Goal: Task Accomplishment & Management: Use online tool/utility

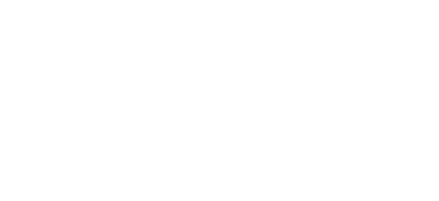
click at [408, 0] on html at bounding box center [219, 0] width 439 height 0
click at [409, 0] on html at bounding box center [219, 0] width 439 height 0
click at [410, 0] on html at bounding box center [219, 0] width 439 height 0
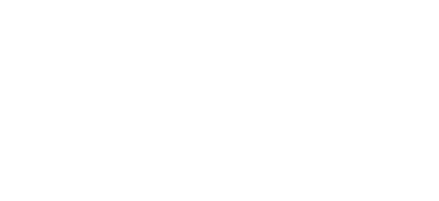
click at [411, 0] on html at bounding box center [219, 0] width 439 height 0
click at [408, 0] on html at bounding box center [219, 0] width 439 height 0
click at [409, 0] on html at bounding box center [219, 0] width 439 height 0
click at [410, 0] on html at bounding box center [219, 0] width 439 height 0
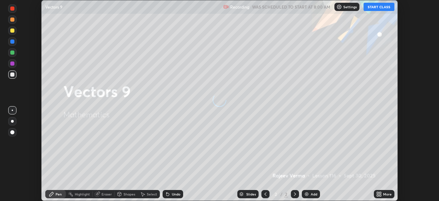
scroll to position [201, 439]
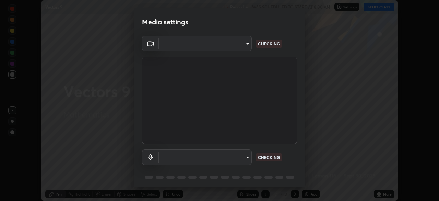
click at [245, 43] on body "Erase all Vectors 9 Recording WAS SCHEDULED TO START AT 8:00 AM Settings START …" at bounding box center [219, 100] width 439 height 201
type input "6d46a3bbb121808cbb74c832f71dfccd0f2f4db2e0a8dcefa18edd627fde2ff4"
type input "542551534069d815422f2d39fde6cbae80a89d9e5025ba2982a8294de1300f8f"
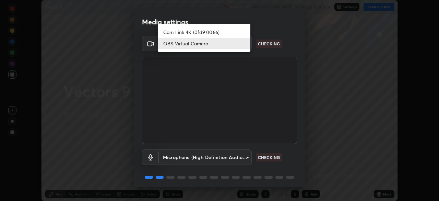
click at [219, 45] on li "OBS Virtual Camera" at bounding box center [204, 43] width 93 height 11
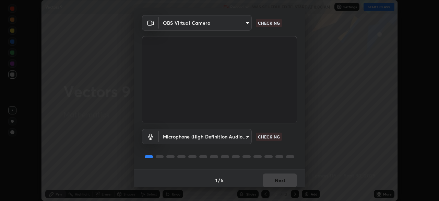
scroll to position [24, 0]
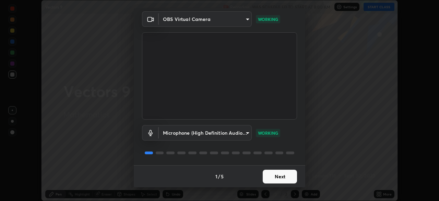
click at [271, 178] on button "Next" at bounding box center [280, 177] width 34 height 14
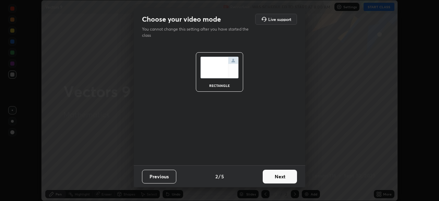
click at [272, 173] on button "Next" at bounding box center [280, 177] width 34 height 14
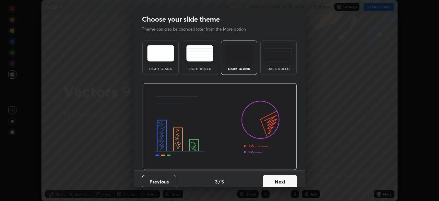
click at [277, 175] on button "Next" at bounding box center [280, 182] width 34 height 14
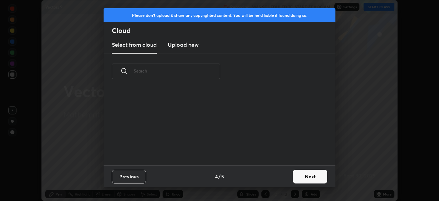
click at [280, 175] on div "Previous 4 / 5 Next" at bounding box center [220, 176] width 232 height 22
click at [301, 177] on button "Next" at bounding box center [310, 177] width 34 height 14
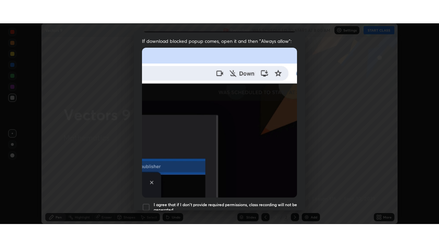
scroll to position [164, 0]
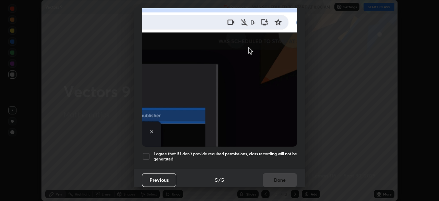
click at [144, 152] on div at bounding box center [146, 156] width 8 height 8
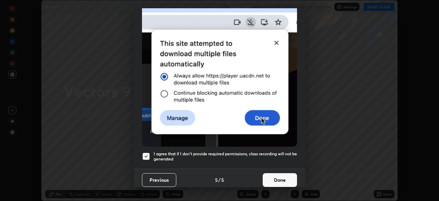
click at [266, 175] on button "Done" at bounding box center [280, 180] width 34 height 14
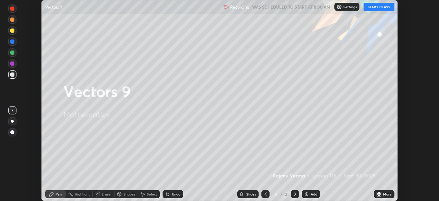
click at [384, 7] on button "START CLASS" at bounding box center [379, 7] width 31 height 8
click at [384, 195] on div "More" at bounding box center [387, 193] width 9 height 3
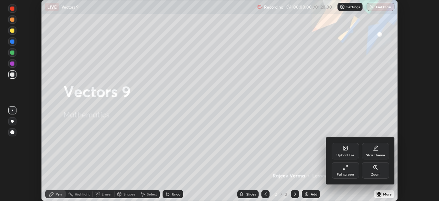
click at [355, 171] on div "Full screen" at bounding box center [345, 170] width 27 height 16
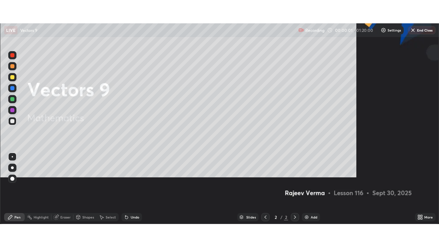
scroll to position [247, 439]
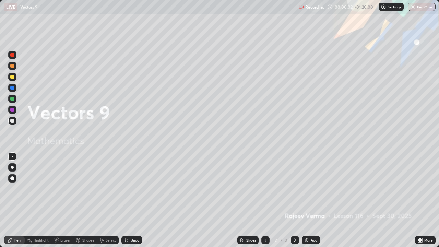
click at [309, 200] on img at bounding box center [306, 240] width 5 height 5
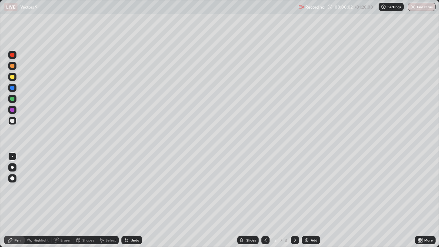
click at [308, 200] on img at bounding box center [306, 240] width 5 height 5
click at [307, 200] on img at bounding box center [306, 240] width 5 height 5
click at [308, 200] on img at bounding box center [306, 240] width 5 height 5
click at [307, 200] on img at bounding box center [306, 240] width 5 height 5
click at [306, 200] on img at bounding box center [306, 240] width 5 height 5
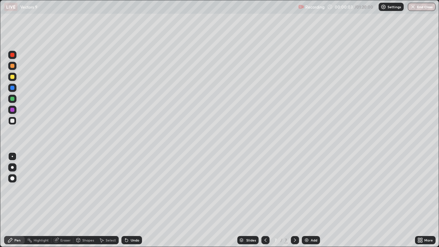
click at [307, 200] on img at bounding box center [306, 240] width 5 height 5
click at [309, 200] on div "Add" at bounding box center [311, 240] width 18 height 8
click at [308, 200] on img at bounding box center [306, 240] width 5 height 5
click at [309, 200] on img at bounding box center [306, 240] width 5 height 5
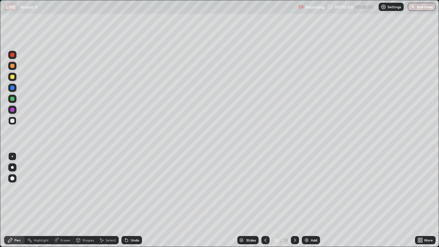
click at [268, 200] on div at bounding box center [266, 240] width 8 height 8
click at [265, 200] on icon at bounding box center [265, 240] width 5 height 5
click at [264, 200] on icon at bounding box center [265, 240] width 5 height 5
click at [266, 200] on icon at bounding box center [265, 240] width 5 height 5
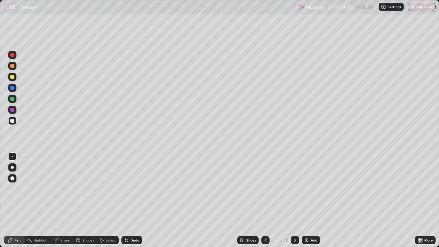
click at [265, 200] on icon at bounding box center [265, 240] width 5 height 5
click at [266, 200] on icon at bounding box center [265, 240] width 5 height 5
click at [265, 200] on icon at bounding box center [265, 240] width 5 height 5
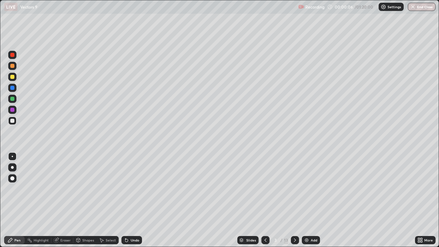
click at [265, 200] on icon at bounding box center [265, 240] width 5 height 5
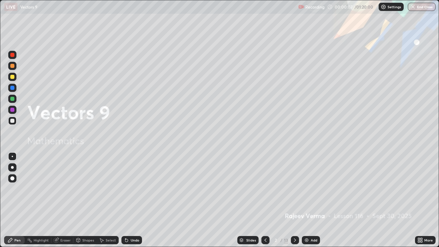
click at [295, 200] on icon at bounding box center [294, 240] width 5 height 5
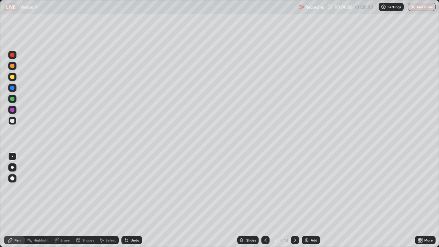
click at [90, 200] on div "Shapes" at bounding box center [88, 240] width 12 height 3
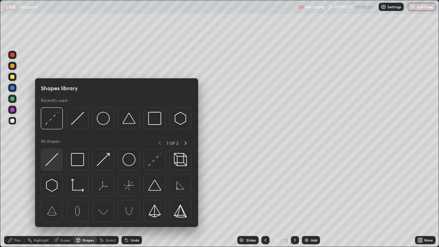
click at [55, 158] on img at bounding box center [51, 159] width 13 height 13
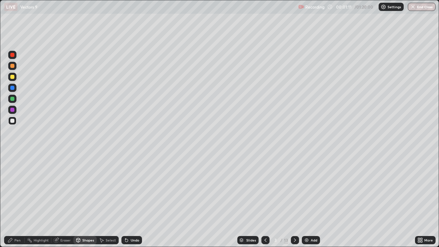
click at [12, 77] on div at bounding box center [12, 77] width 4 height 4
click at [12, 78] on div at bounding box center [12, 77] width 4 height 4
click at [13, 66] on div at bounding box center [12, 66] width 4 height 4
click at [134, 200] on div "Undo" at bounding box center [132, 240] width 21 height 8
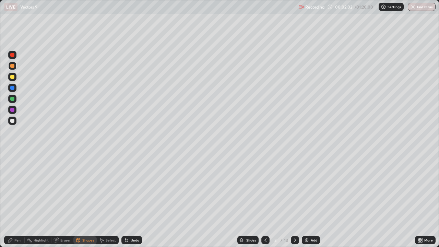
click at [134, 200] on div "Undo" at bounding box center [132, 240] width 21 height 8
click at [17, 200] on div "Pen" at bounding box center [17, 240] width 6 height 3
click at [136, 200] on div "Undo" at bounding box center [132, 240] width 21 height 8
click at [134, 200] on div "Undo" at bounding box center [135, 240] width 9 height 3
click at [135, 200] on div "Undo" at bounding box center [135, 240] width 9 height 3
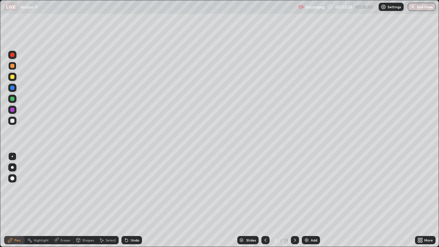
click at [138, 200] on div "Undo" at bounding box center [132, 240] width 21 height 8
click at [137, 200] on div "Undo" at bounding box center [135, 240] width 9 height 3
click at [136, 200] on div "Undo" at bounding box center [135, 240] width 9 height 3
click at [140, 200] on div "Undo" at bounding box center [132, 240] width 21 height 8
click at [138, 200] on div "Undo" at bounding box center [132, 240] width 21 height 8
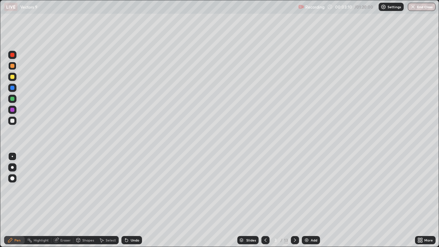
click at [137, 200] on div "Undo" at bounding box center [135, 240] width 9 height 3
click at [136, 200] on div "Undo" at bounding box center [135, 240] width 9 height 3
click at [134, 200] on div "Undo" at bounding box center [135, 240] width 9 height 3
click at [14, 98] on div at bounding box center [12, 99] width 4 height 4
click at [13, 77] on div at bounding box center [12, 77] width 4 height 4
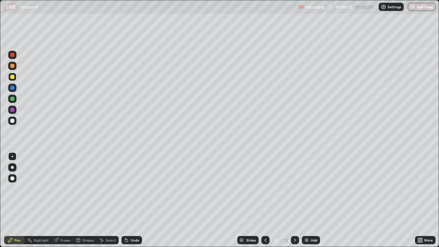
click at [71, 200] on div "Eraser" at bounding box center [62, 240] width 22 height 8
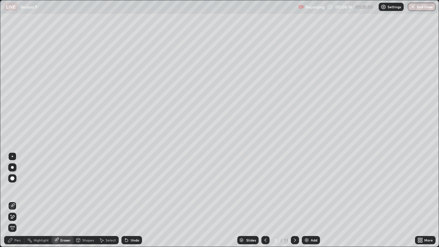
click at [14, 200] on icon at bounding box center [13, 216] width 4 height 3
click at [20, 200] on div "Pen" at bounding box center [14, 240] width 21 height 8
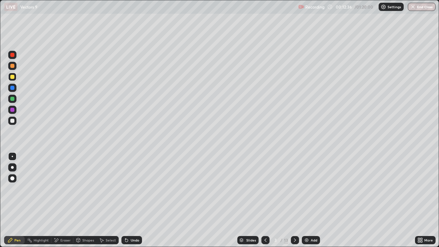
click at [135, 200] on div "Undo" at bounding box center [135, 240] width 9 height 3
click at [134, 200] on div "Undo" at bounding box center [135, 240] width 9 height 3
click at [136, 200] on div "Undo" at bounding box center [135, 240] width 9 height 3
click at [138, 200] on div "Undo" at bounding box center [135, 240] width 9 height 3
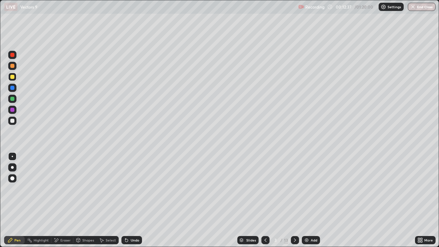
click at [138, 200] on div "Undo" at bounding box center [135, 240] width 9 height 3
click at [139, 200] on div "Undo" at bounding box center [132, 240] width 21 height 8
click at [140, 200] on div "Undo" at bounding box center [132, 240] width 21 height 8
click at [134, 200] on div "Undo" at bounding box center [135, 240] width 9 height 3
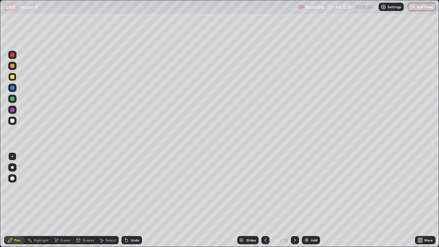
click at [134, 200] on div "Undo" at bounding box center [135, 240] width 9 height 3
click at [135, 200] on div "Undo" at bounding box center [135, 240] width 9 height 3
click at [137, 200] on div "Undo" at bounding box center [135, 240] width 9 height 3
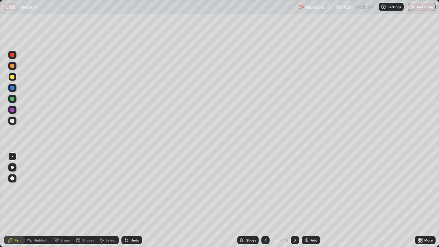
click at [138, 200] on div "Undo" at bounding box center [135, 240] width 9 height 3
click at [140, 200] on div "Undo" at bounding box center [132, 240] width 21 height 8
click at [139, 200] on div "Undo" at bounding box center [132, 240] width 21 height 8
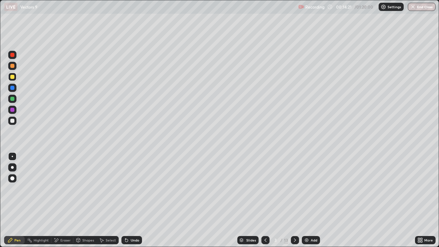
click at [139, 200] on div "Undo" at bounding box center [132, 240] width 21 height 8
click at [136, 200] on div "Undo" at bounding box center [135, 240] width 9 height 3
click at [134, 200] on div "Undo" at bounding box center [135, 240] width 9 height 3
click at [135, 200] on div "Undo" at bounding box center [135, 240] width 9 height 3
click at [132, 200] on div "Undo" at bounding box center [135, 240] width 9 height 3
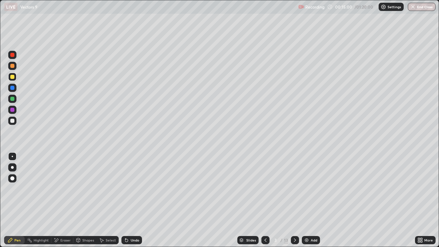
click at [134, 200] on div "Undo" at bounding box center [135, 240] width 9 height 3
click at [13, 66] on div at bounding box center [12, 66] width 4 height 4
click at [13, 65] on div at bounding box center [12, 66] width 4 height 4
click at [134, 200] on div "Undo" at bounding box center [132, 240] width 21 height 8
click at [134, 200] on div "Undo" at bounding box center [135, 240] width 9 height 3
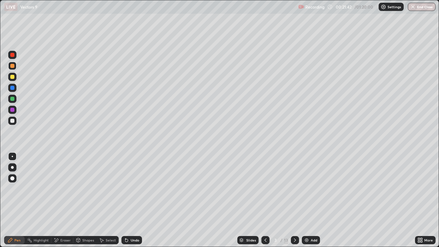
click at [297, 200] on div at bounding box center [295, 240] width 8 height 8
click at [13, 77] on div at bounding box center [12, 77] width 4 height 4
click at [12, 66] on div at bounding box center [12, 66] width 4 height 4
click at [66, 200] on div "Eraser" at bounding box center [65, 240] width 10 height 3
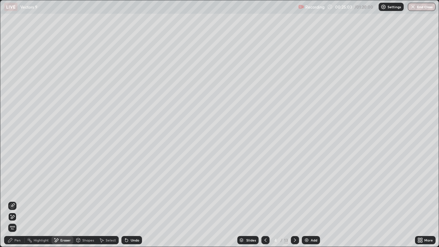
click at [11, 200] on icon at bounding box center [12, 217] width 5 height 6
click at [23, 200] on div "Pen" at bounding box center [14, 240] width 21 height 8
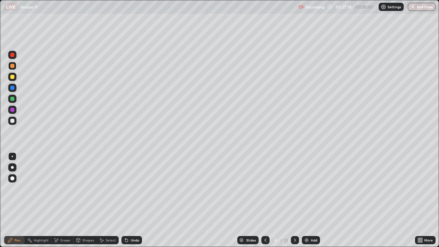
click at [12, 76] on div at bounding box center [12, 77] width 4 height 4
click at [134, 200] on div "Undo" at bounding box center [135, 240] width 9 height 3
click at [132, 200] on div "Undo" at bounding box center [135, 240] width 9 height 3
click at [14, 121] on div at bounding box center [12, 121] width 4 height 4
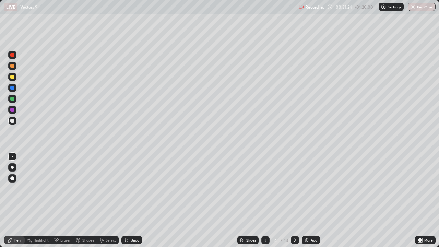
click at [295, 200] on div at bounding box center [295, 240] width 8 height 14
click at [13, 78] on div at bounding box center [12, 77] width 4 height 4
click at [126, 200] on icon at bounding box center [126, 240] width 3 height 3
click at [128, 200] on icon at bounding box center [126, 240] width 5 height 5
click at [13, 66] on div at bounding box center [12, 66] width 4 height 4
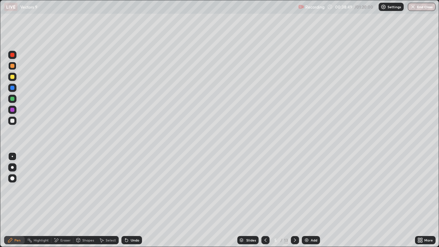
click at [62, 200] on div "Eraser" at bounding box center [65, 240] width 10 height 3
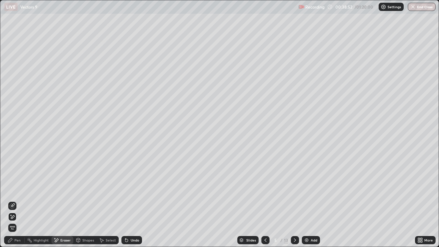
click at [17, 200] on div "Pen" at bounding box center [17, 240] width 6 height 3
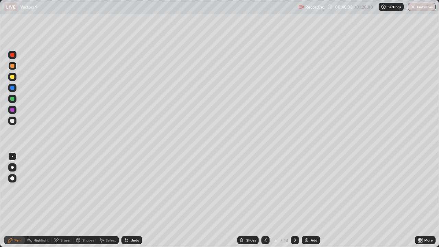
click at [64, 200] on div "Eraser" at bounding box center [65, 240] width 10 height 3
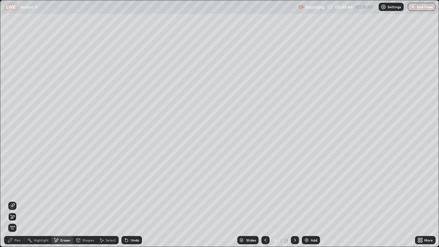
click at [22, 200] on div "Pen" at bounding box center [14, 240] width 21 height 8
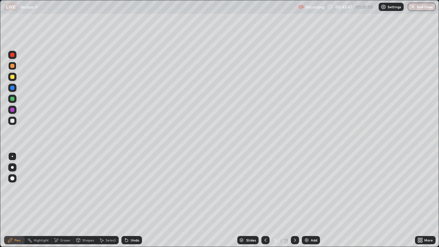
click at [297, 200] on div at bounding box center [295, 240] width 8 height 8
click at [262, 200] on div at bounding box center [266, 240] width 8 height 8
click at [295, 200] on icon at bounding box center [294, 240] width 5 height 5
click at [129, 200] on div "Undo" at bounding box center [132, 240] width 21 height 8
click at [265, 200] on icon at bounding box center [265, 240] width 5 height 5
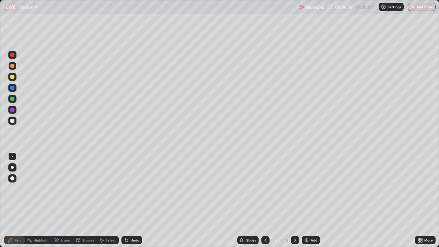
click at [295, 200] on icon at bounding box center [295, 240] width 2 height 3
click at [14, 76] on div at bounding box center [12, 77] width 4 height 4
click at [134, 200] on div "Undo" at bounding box center [135, 240] width 9 height 3
click at [133, 200] on div "Undo" at bounding box center [135, 240] width 9 height 3
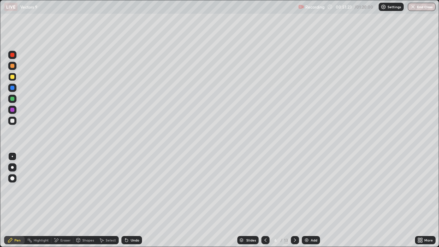
click at [12, 66] on div at bounding box center [12, 66] width 4 height 4
click at [10, 66] on div at bounding box center [12, 66] width 8 height 8
click at [13, 66] on div at bounding box center [12, 66] width 4 height 4
click at [71, 200] on div "Eraser" at bounding box center [62, 240] width 22 height 8
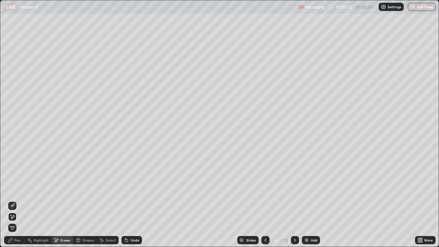
click at [11, 200] on icon at bounding box center [11, 215] width 1 height 1
click at [18, 200] on div "Pen" at bounding box center [14, 240] width 21 height 8
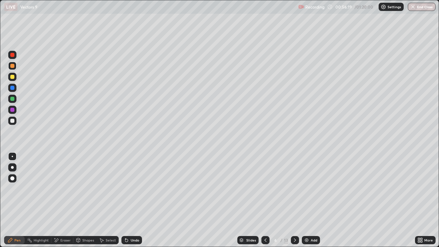
click at [13, 122] on div at bounding box center [12, 121] width 4 height 4
click at [13, 77] on div at bounding box center [12, 77] width 4 height 4
click at [12, 121] on div at bounding box center [12, 121] width 4 height 4
click at [132, 200] on div "Undo" at bounding box center [135, 240] width 9 height 3
click at [131, 200] on div "Undo" at bounding box center [135, 240] width 9 height 3
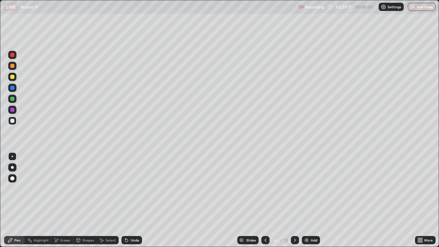
click at [131, 200] on div "Undo" at bounding box center [135, 240] width 9 height 3
click at [295, 200] on icon at bounding box center [294, 240] width 5 height 5
click at [265, 200] on icon at bounding box center [265, 240] width 5 height 5
click at [295, 200] on icon at bounding box center [294, 240] width 5 height 5
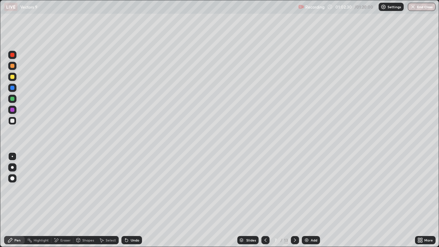
click at [265, 200] on icon at bounding box center [265, 240] width 5 height 5
click at [297, 200] on icon at bounding box center [294, 240] width 5 height 5
click at [13, 77] on div at bounding box center [12, 77] width 4 height 4
click at [135, 200] on div "Undo" at bounding box center [135, 240] width 9 height 3
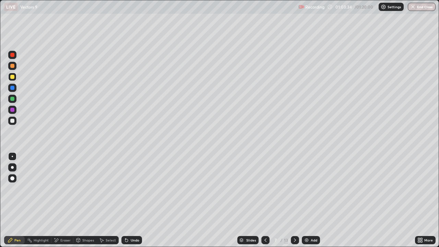
click at [136, 200] on div "Undo" at bounding box center [135, 240] width 9 height 3
click at [134, 200] on div "Undo" at bounding box center [135, 240] width 9 height 3
click at [133, 200] on div "Undo" at bounding box center [132, 240] width 21 height 8
click at [135, 200] on div "Undo" at bounding box center [135, 240] width 9 height 3
click at [136, 200] on div "Undo" at bounding box center [135, 240] width 9 height 3
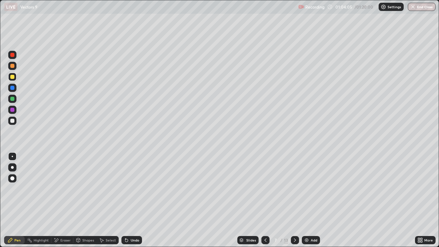
click at [136, 200] on div "Undo" at bounding box center [135, 240] width 9 height 3
click at [12, 101] on div at bounding box center [12, 99] width 4 height 4
click at [131, 200] on div "Undo" at bounding box center [135, 240] width 9 height 3
click at [130, 200] on div "Undo" at bounding box center [132, 240] width 21 height 8
click at [12, 57] on div at bounding box center [12, 55] width 4 height 4
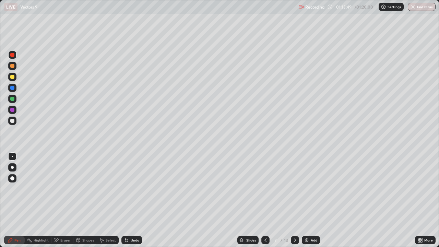
click at [295, 200] on icon at bounding box center [295, 240] width 2 height 3
click at [12, 78] on div at bounding box center [12, 77] width 4 height 4
click at [16, 121] on div at bounding box center [12, 121] width 8 height 8
click at [89, 200] on div "Shapes" at bounding box center [88, 240] width 12 height 3
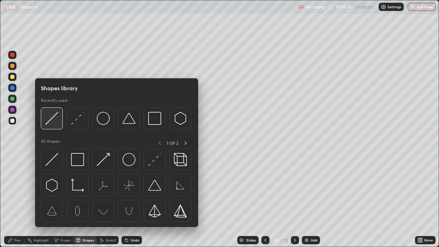
click at [53, 118] on img at bounding box center [51, 118] width 13 height 13
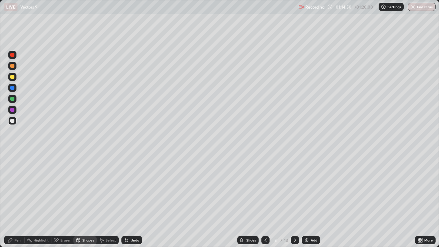
click at [19, 200] on div "Pen" at bounding box center [17, 240] width 6 height 3
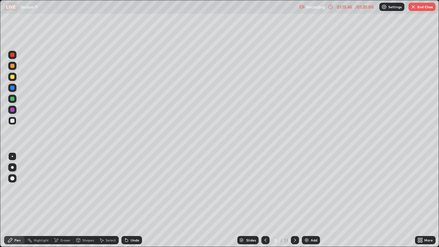
click at [428, 5] on button "End Class" at bounding box center [422, 7] width 27 height 8
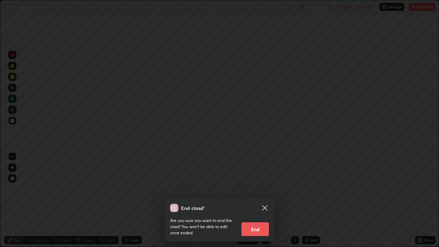
click at [261, 200] on button "End" at bounding box center [255, 229] width 27 height 14
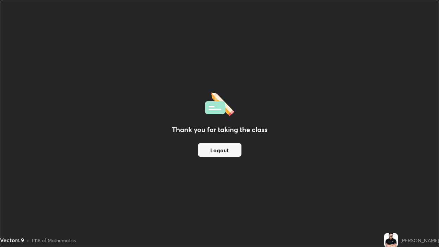
click at [228, 144] on button "Logout" at bounding box center [220, 150] width 44 height 14
click at [228, 149] on button "Logout" at bounding box center [220, 150] width 44 height 14
click at [230, 146] on button "Logout" at bounding box center [220, 150] width 44 height 14
click at [227, 146] on button "Logout" at bounding box center [220, 150] width 44 height 14
click at [224, 148] on button "Logout" at bounding box center [220, 150] width 44 height 14
